Goal: Find specific page/section: Find specific page/section

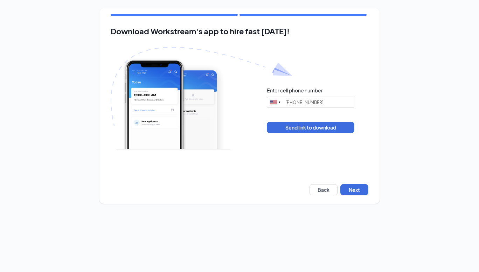
type input "[PHONE_NUMBER]"
click at [355, 192] on button "Next" at bounding box center [354, 189] width 28 height 11
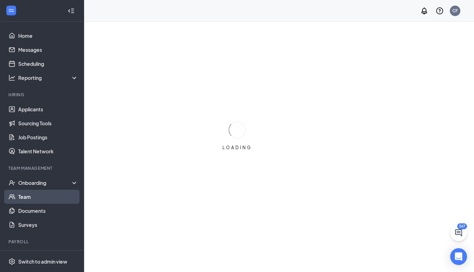
click at [29, 196] on link "Team" at bounding box center [48, 197] width 60 height 14
